Goal: Task Accomplishment & Management: Manage account settings

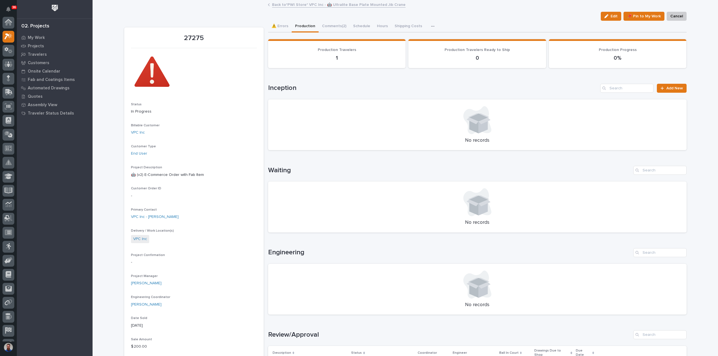
scroll to position [14, 0]
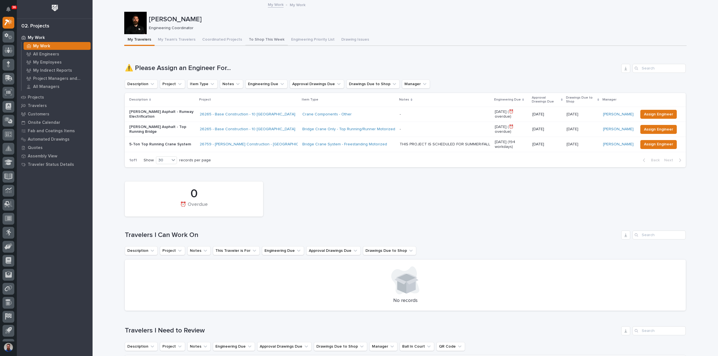
click at [252, 43] on button "To Shop This Week" at bounding box center [266, 40] width 42 height 12
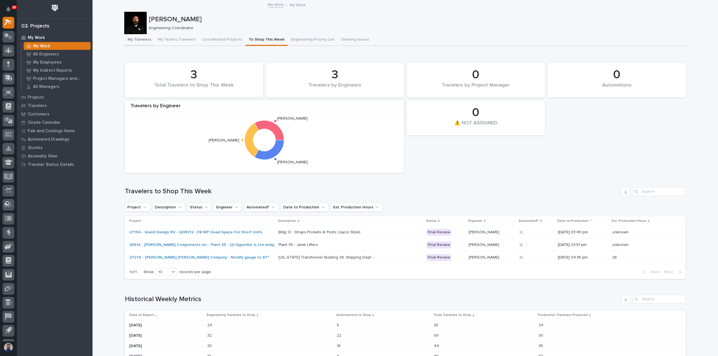
click at [143, 44] on button "My Travelers" at bounding box center [139, 40] width 30 height 12
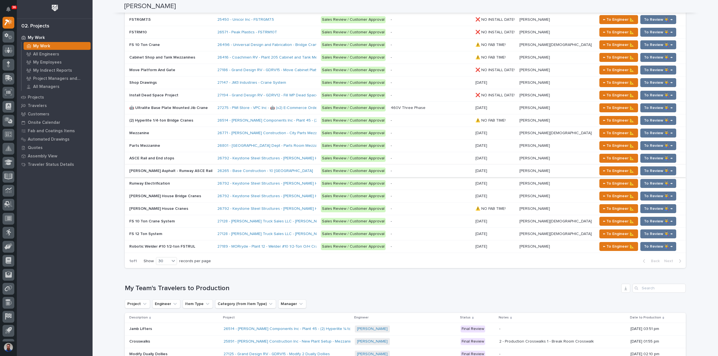
scroll to position [598, 0]
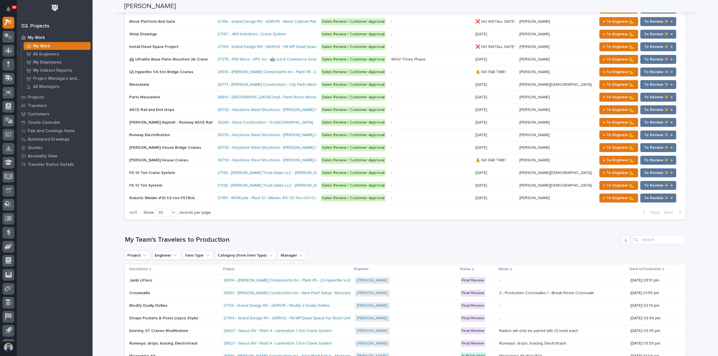
drag, startPoint x: 291, startPoint y: 228, endPoint x: 254, endPoint y: 231, distance: 37.1
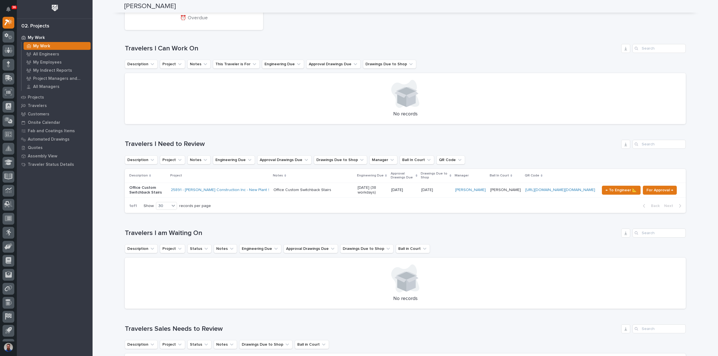
scroll to position [0, 0]
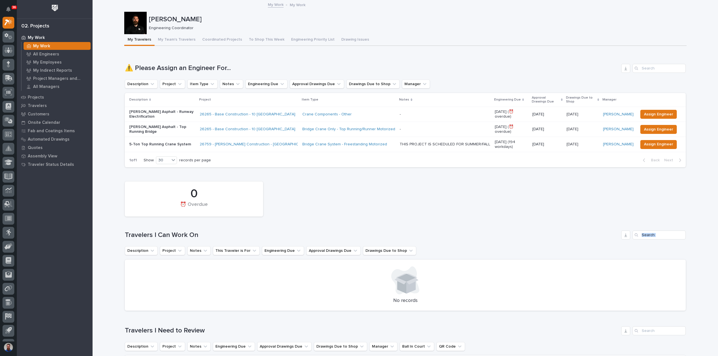
drag, startPoint x: 258, startPoint y: 232, endPoint x: 131, endPoint y: 242, distance: 127.5
click at [132, 242] on div "0 ⏰ Overdue Travelers I Can Work On Description Project Notes This Traveler is …" at bounding box center [405, 245] width 561 height 132
drag, startPoint x: 107, startPoint y: 232, endPoint x: 275, endPoint y: 231, distance: 167.7
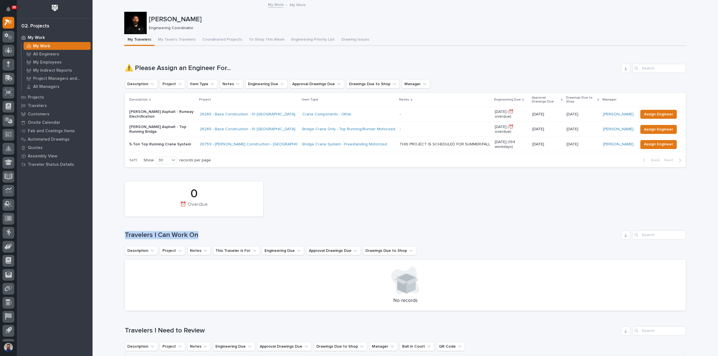
click at [275, 231] on h1 "Travelers I Can Work On" at bounding box center [372, 235] width 494 height 8
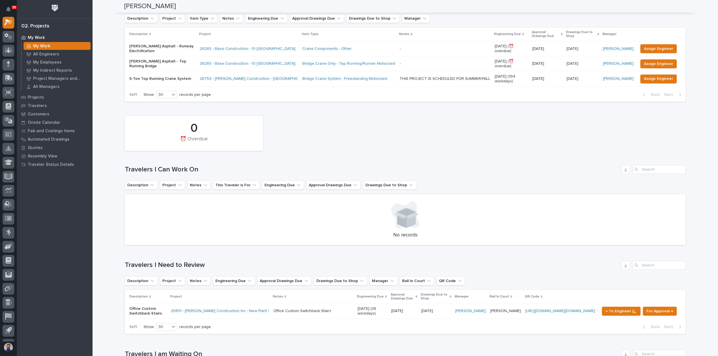
scroll to position [75, 0]
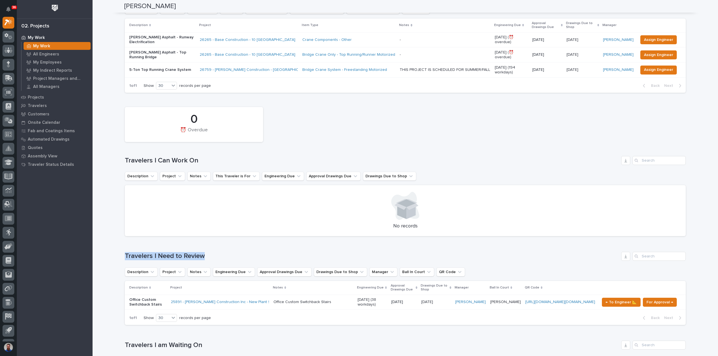
drag, startPoint x: 221, startPoint y: 248, endPoint x: 121, endPoint y: 254, distance: 99.5
drag, startPoint x: 209, startPoint y: 162, endPoint x: 115, endPoint y: 158, distance: 94.3
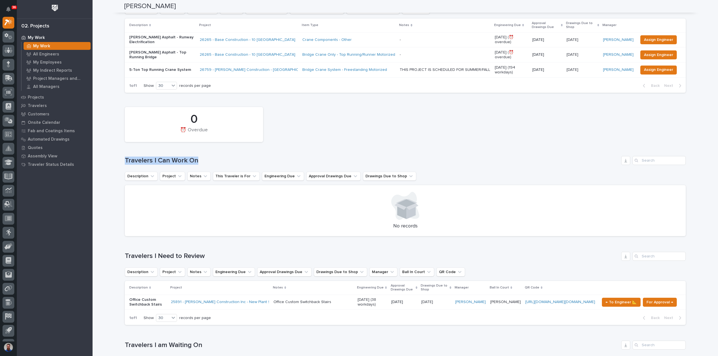
drag, startPoint x: 115, startPoint y: 155, endPoint x: 247, endPoint y: 144, distance: 132.5
click at [247, 144] on div "0 ⏰ Overdue" at bounding box center [405, 124] width 567 height 41
drag, startPoint x: 177, startPoint y: 157, endPoint x: 123, endPoint y: 160, distance: 53.6
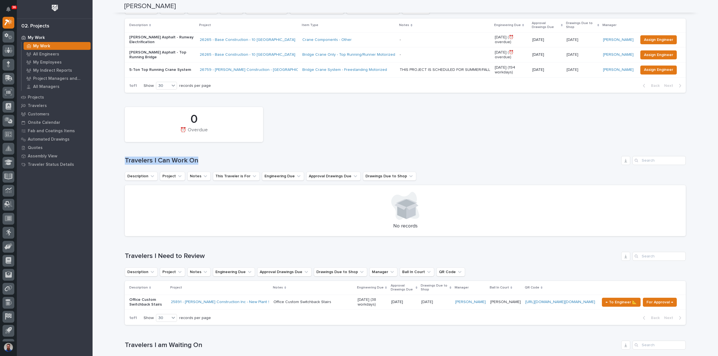
click at [125, 160] on div "0 ⏰ Overdue Travelers I Can Work On Description Project Notes This Traveler is …" at bounding box center [405, 170] width 561 height 132
click at [125, 160] on h1 "Travelers I Can Work On" at bounding box center [372, 161] width 494 height 8
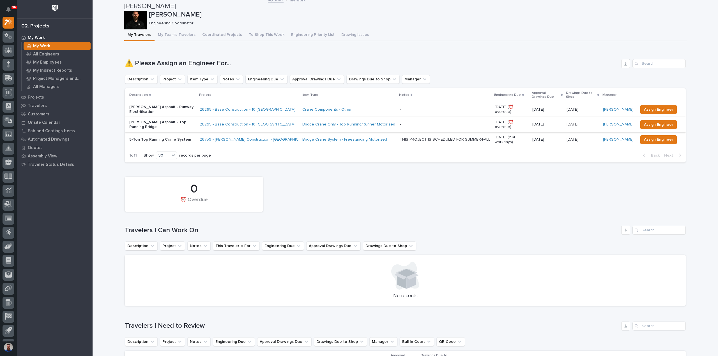
scroll to position [0, 0]
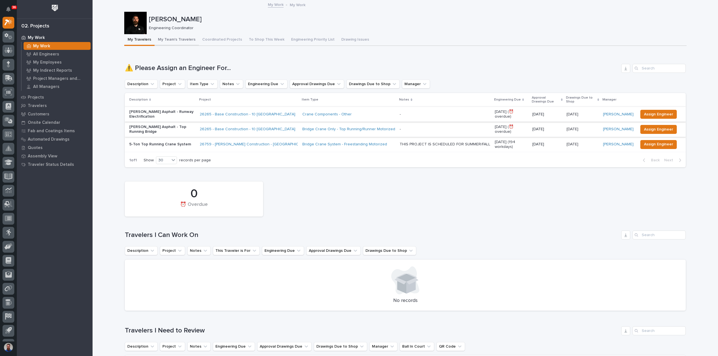
click at [178, 37] on button "My Team's Travelers" at bounding box center [177, 40] width 44 height 12
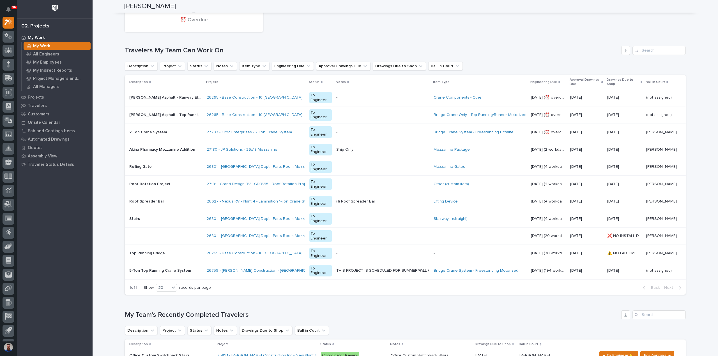
scroll to position [224, 0]
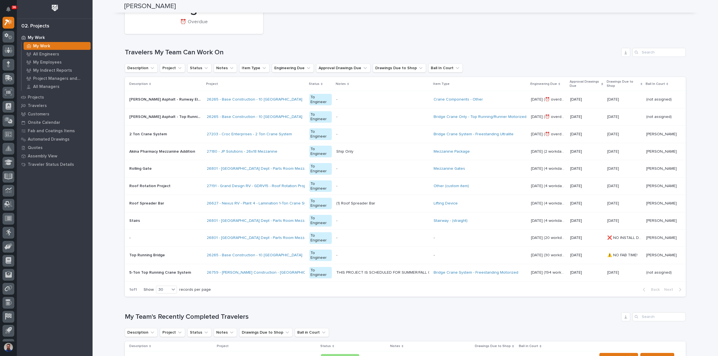
scroll to position [262, 0]
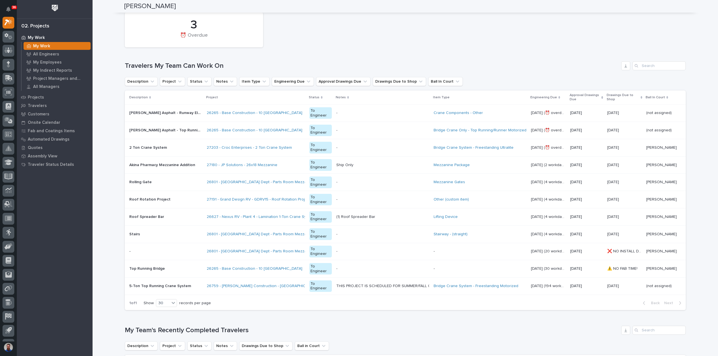
scroll to position [149, 0]
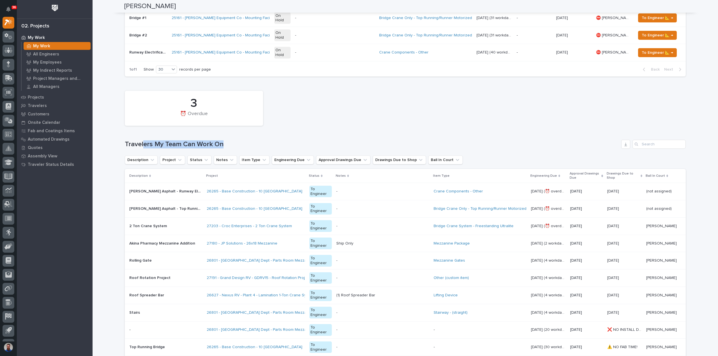
drag, startPoint x: 232, startPoint y: 143, endPoint x: 135, endPoint y: 148, distance: 96.6
click at [136, 148] on div "Travelers My Team Can Work On" at bounding box center [405, 144] width 561 height 9
click at [127, 148] on div "Travelers My Team Can Work On" at bounding box center [405, 144] width 561 height 9
drag, startPoint x: 119, startPoint y: 144, endPoint x: 222, endPoint y: 139, distance: 103.6
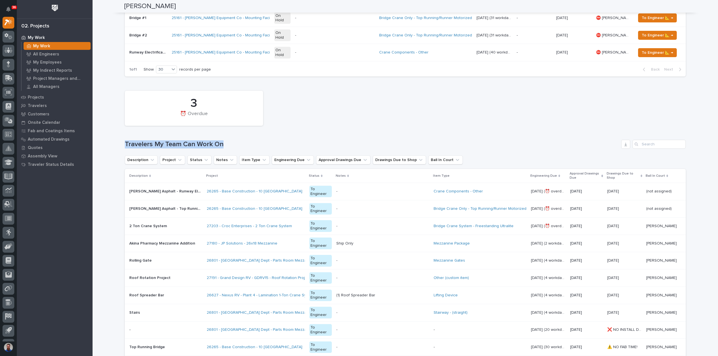
click at [223, 140] on div "Travelers My Team Can Work On" at bounding box center [405, 144] width 561 height 9
drag, startPoint x: 235, startPoint y: 142, endPoint x: 148, endPoint y: 142, distance: 87.2
click at [148, 142] on h1 "Travelers My Team Can Work On" at bounding box center [372, 145] width 494 height 8
click at [147, 142] on h1 "Travelers My Team Can Work On" at bounding box center [372, 145] width 494 height 8
drag, startPoint x: 226, startPoint y: 142, endPoint x: 112, endPoint y: 141, distance: 113.9
